Goal: Information Seeking & Learning: Check status

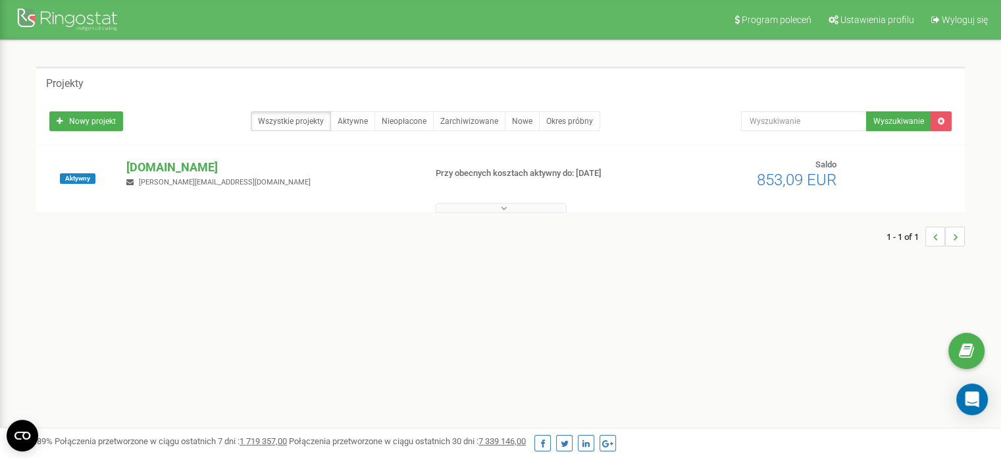
drag, startPoint x: 174, startPoint y: 171, endPoint x: 190, endPoint y: 189, distance: 24.3
click at [174, 170] on p "[DOMAIN_NAME]" at bounding box center [270, 167] width 288 height 17
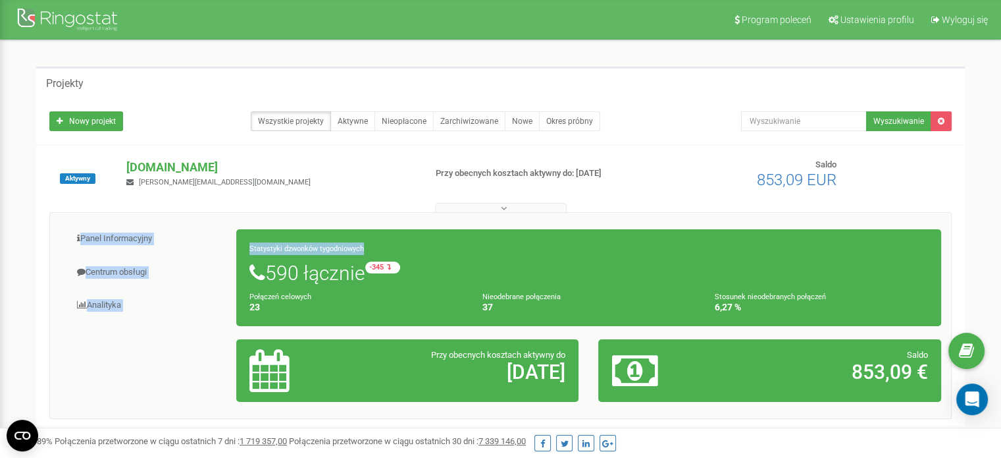
drag, startPoint x: 205, startPoint y: 203, endPoint x: 427, endPoint y: 261, distance: 229.2
click at [664, 219] on div "Aktywny bookingsolutions.pl d.wasielewska@bookingsolutions.pl Przy obecnych kos…" at bounding box center [500, 286] width 929 height 280
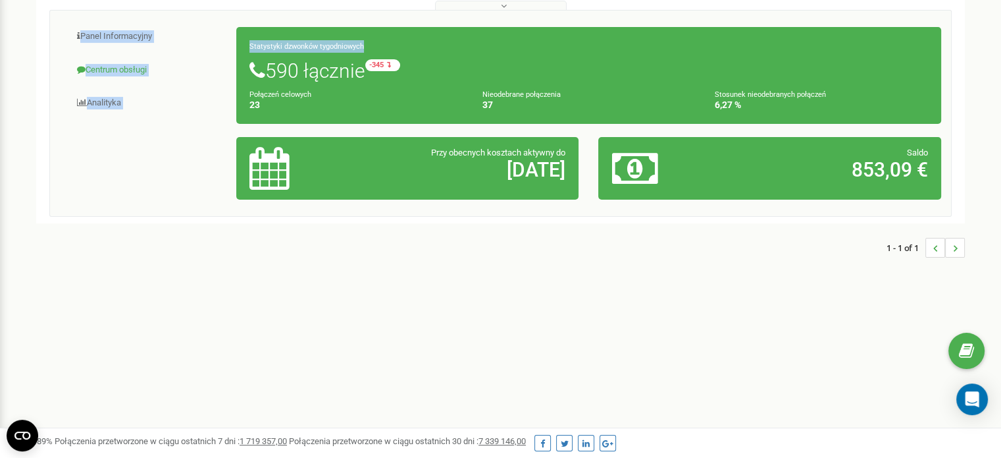
scroll to position [198, 0]
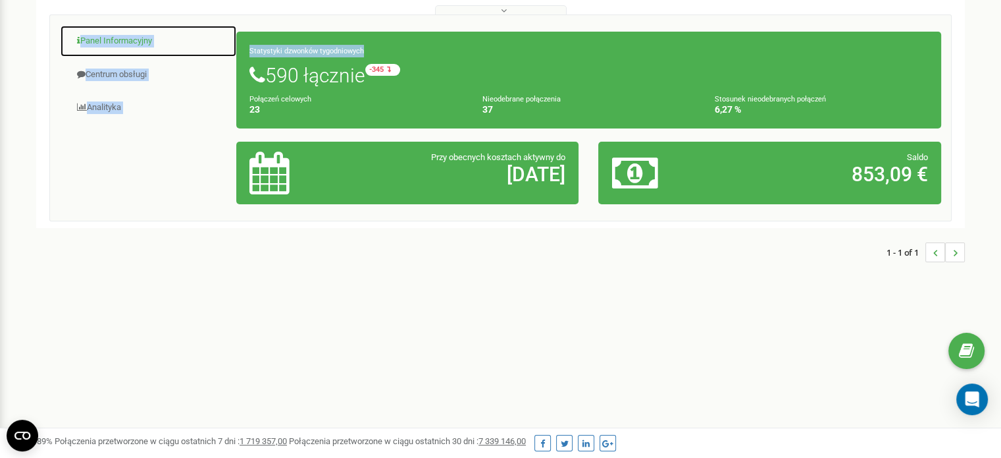
click at [130, 50] on link "Panel Informacyjny" at bounding box center [148, 41] width 177 height 32
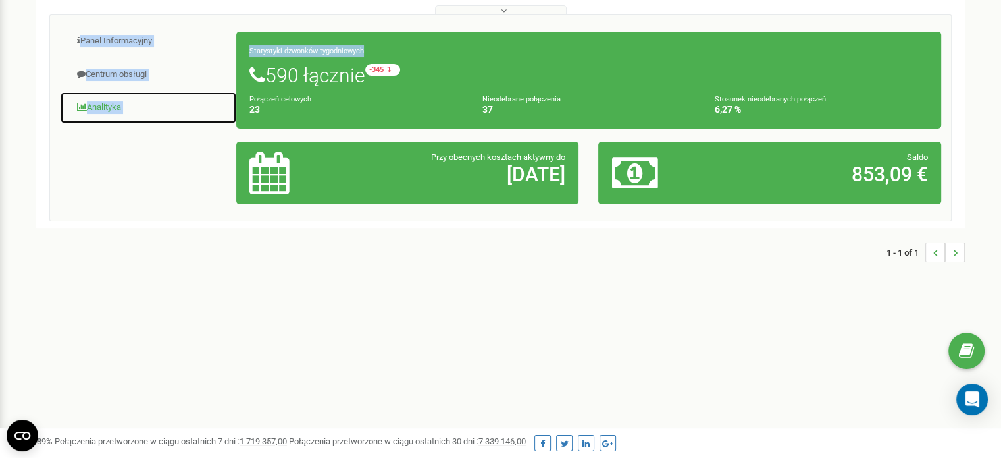
click at [99, 113] on link "Analityka" at bounding box center [148, 108] width 177 height 32
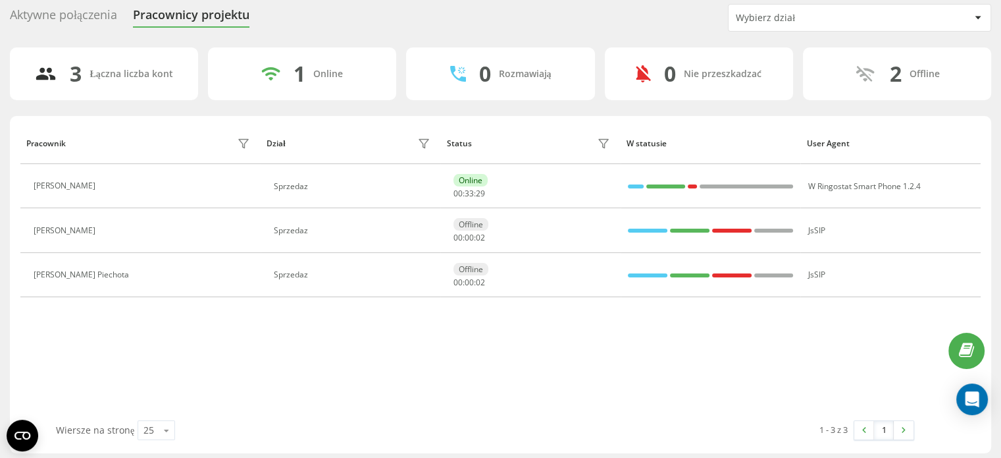
scroll to position [50, 0]
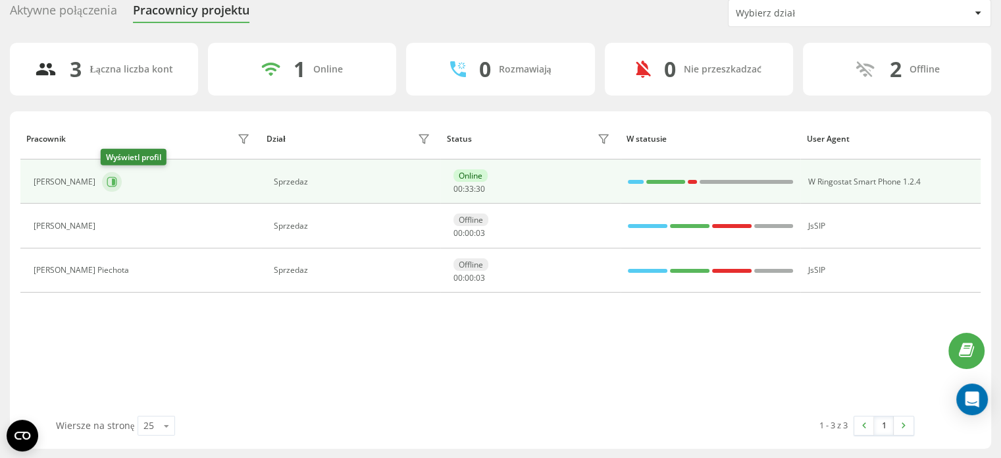
click at [102, 178] on button at bounding box center [112, 182] width 20 height 20
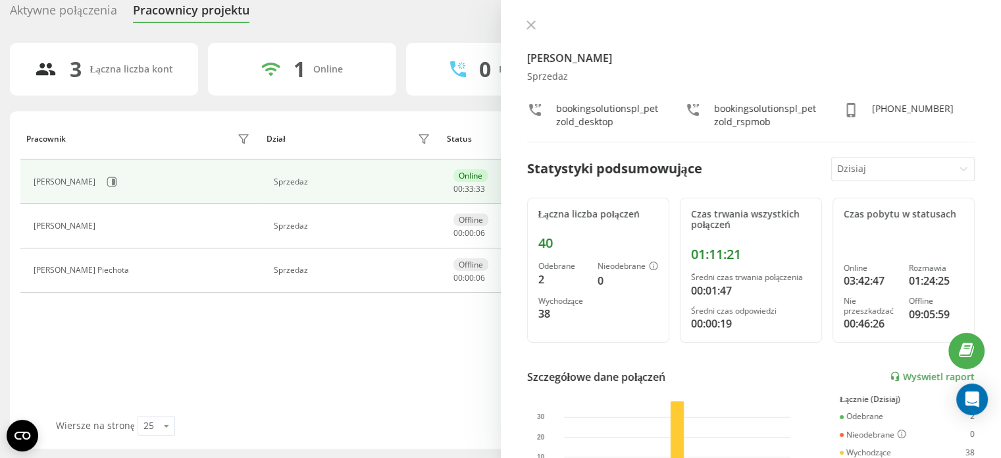
drag, startPoint x: 406, startPoint y: 354, endPoint x: 171, endPoint y: 176, distance: 295.1
click at [400, 350] on div "Pracownik Dział Status W statusie User Agent [PERSON_NAME] Sprzedaz Online 00 :…" at bounding box center [500, 267] width 961 height 298
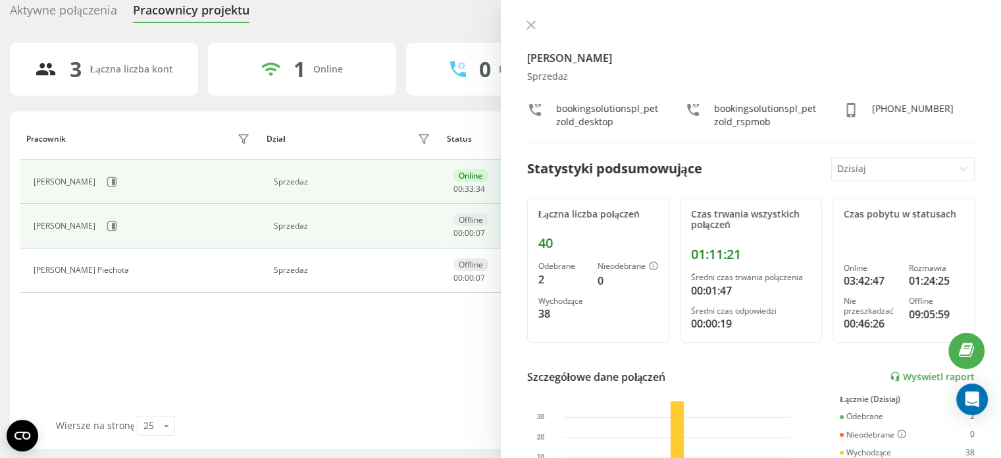
drag, startPoint x: 61, startPoint y: 213, endPoint x: 82, endPoint y: 221, distance: 21.7
click at [62, 215] on div "[PERSON_NAME]" at bounding box center [144, 226] width 220 height 22
click at [107, 225] on icon at bounding box center [112, 226] width 11 height 11
